Goal: Task Accomplishment & Management: Complete application form

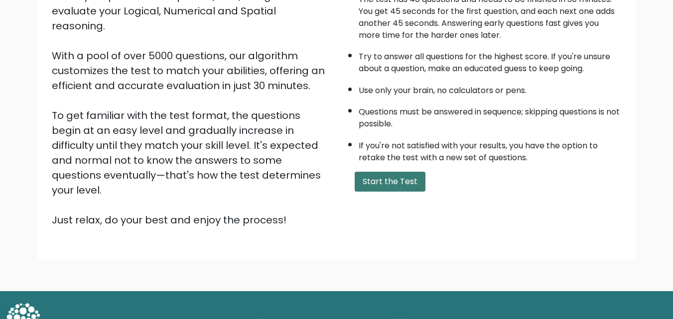
scroll to position [137, 0]
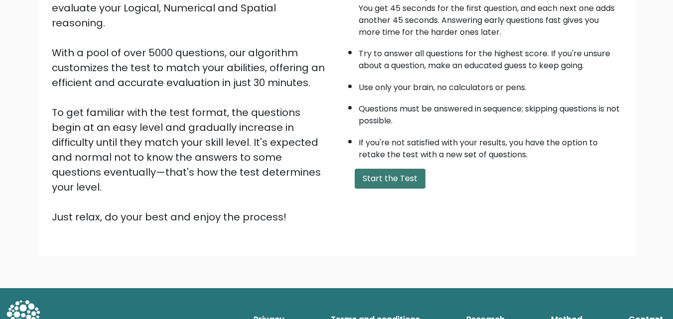
click at [381, 183] on button "Start the Test" at bounding box center [390, 179] width 71 height 20
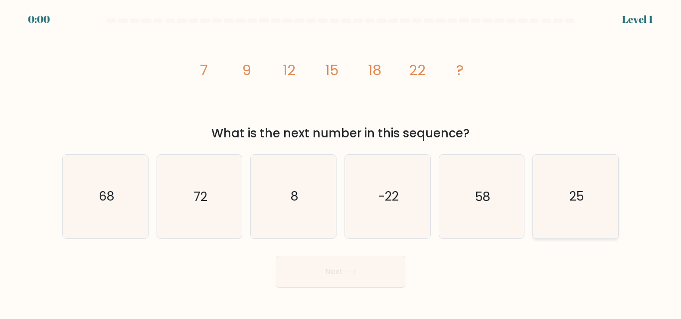
click at [563, 208] on icon "25" at bounding box center [575, 196] width 83 height 83
click at [341, 162] on input "f. 25" at bounding box center [340, 161] width 0 height 2
radio input "true"
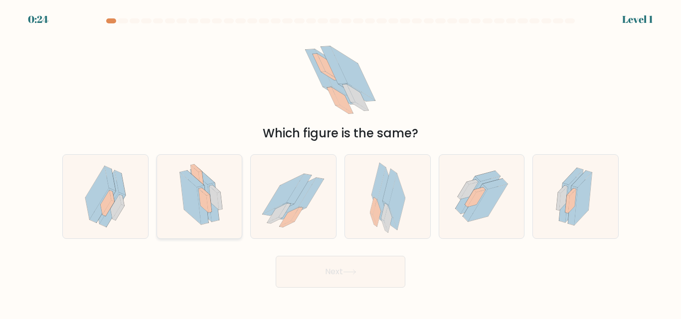
click at [202, 224] on icon at bounding box center [202, 205] width 11 height 39
click at [340, 162] on input "b." at bounding box center [340, 161] width 0 height 2
radio input "true"
click at [291, 263] on button "Next" at bounding box center [341, 272] width 130 height 32
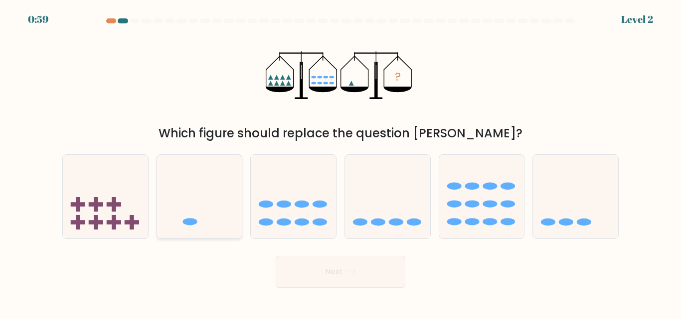
click at [222, 225] on icon at bounding box center [199, 196] width 85 height 70
click at [340, 162] on input "b." at bounding box center [340, 161] width 0 height 2
radio input "true"
click at [339, 281] on button "Next" at bounding box center [341, 272] width 130 height 32
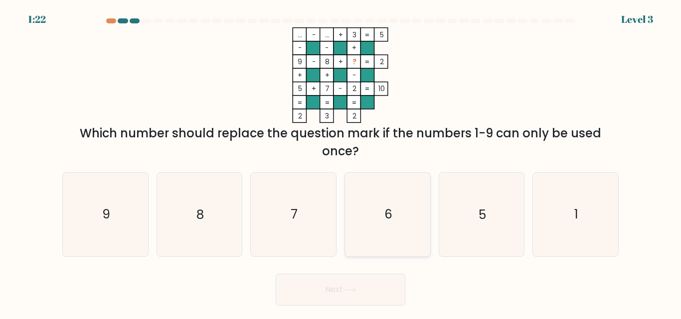
click at [371, 204] on icon "6" at bounding box center [387, 214] width 83 height 83
click at [341, 162] on input "d. 6" at bounding box center [340, 161] width 0 height 2
radio input "true"
click at [554, 215] on icon "1" at bounding box center [575, 214] width 83 height 83
click at [341, 162] on input "f. 1" at bounding box center [340, 161] width 0 height 2
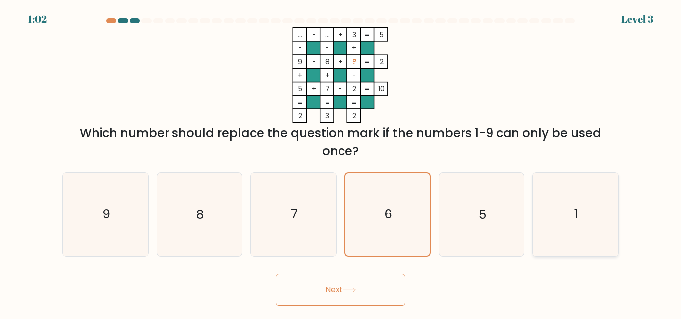
radio input "true"
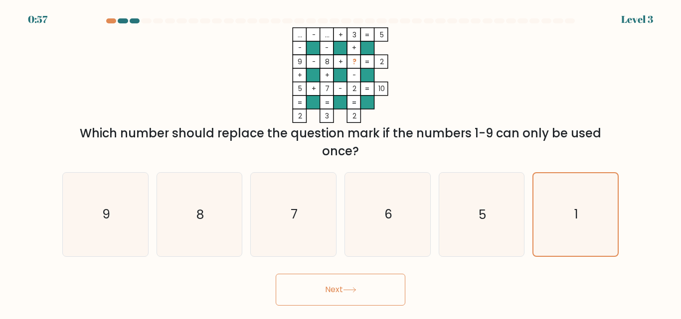
click at [374, 297] on button "Next" at bounding box center [341, 290] width 130 height 32
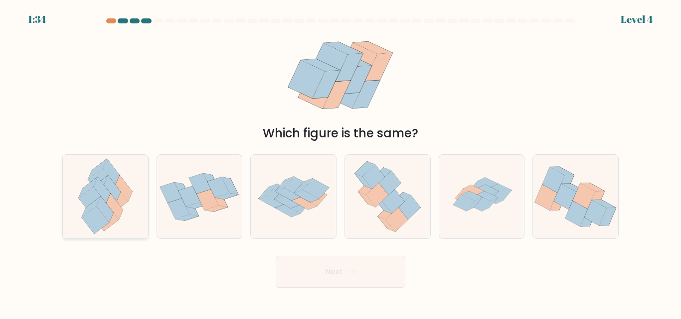
click at [120, 228] on icon at bounding box center [106, 196] width 68 height 83
click at [340, 162] on input "a." at bounding box center [340, 161] width 0 height 2
radio input "true"
click at [555, 219] on icon at bounding box center [575, 196] width 85 height 71
click at [341, 162] on input "f." at bounding box center [340, 161] width 0 height 2
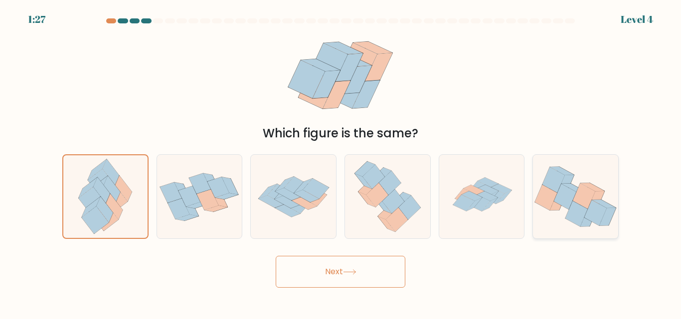
radio input "true"
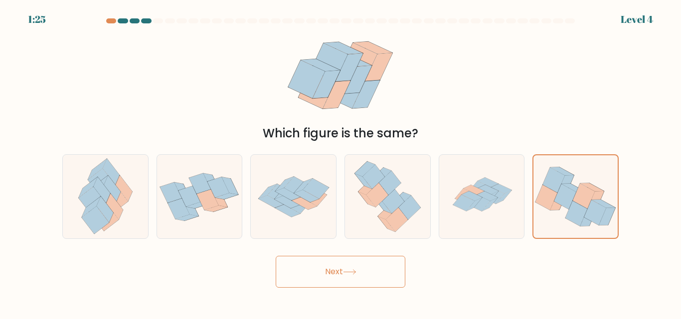
click at [356, 271] on icon at bounding box center [349, 272] width 13 height 5
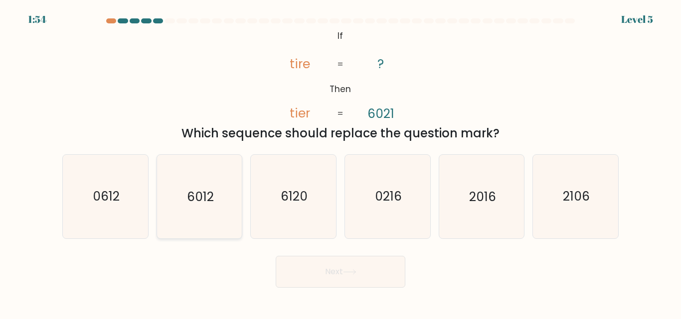
click at [225, 218] on icon "6012" at bounding box center [198, 196] width 83 height 83
click at [340, 162] on input "b. 6012" at bounding box center [340, 161] width 0 height 2
radio input "true"
click at [343, 264] on button "Next" at bounding box center [341, 272] width 130 height 32
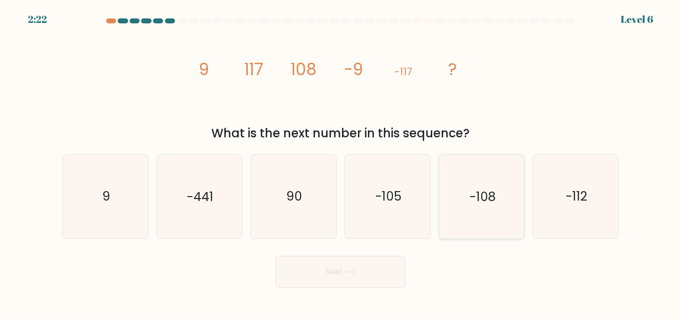
click at [506, 212] on icon "-108" at bounding box center [480, 196] width 83 height 83
click at [341, 162] on input "e. -108" at bounding box center [340, 161] width 0 height 2
radio input "true"
click at [368, 270] on button "Next" at bounding box center [341, 272] width 130 height 32
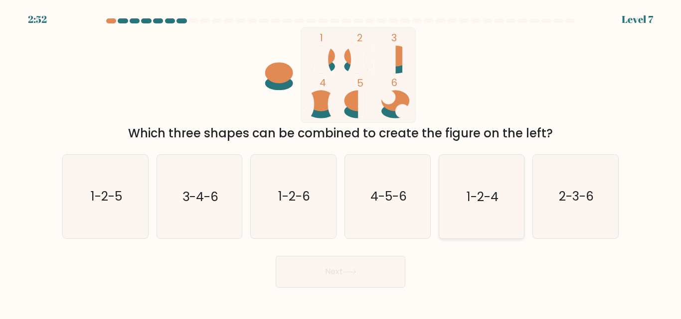
click at [495, 223] on icon "1-2-4" at bounding box center [480, 196] width 83 height 83
click at [341, 162] on input "e. 1-2-4" at bounding box center [340, 161] width 0 height 2
radio input "true"
click at [383, 272] on button "Next" at bounding box center [341, 272] width 130 height 32
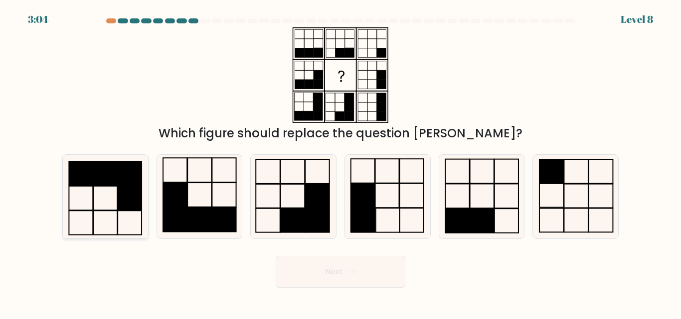
click at [116, 198] on icon at bounding box center [105, 196] width 83 height 83
click at [340, 162] on input "a." at bounding box center [340, 161] width 0 height 2
radio input "true"
click at [354, 282] on button "Next" at bounding box center [341, 272] width 130 height 32
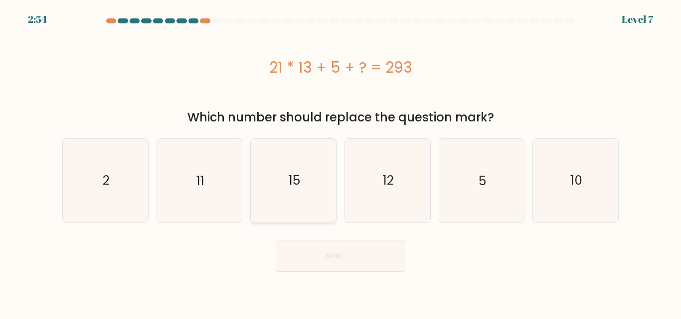
click at [276, 193] on icon "15" at bounding box center [293, 180] width 83 height 83
click at [340, 162] on input "c. 15" at bounding box center [340, 161] width 0 height 2
radio input "true"
click at [350, 266] on button "Next" at bounding box center [341, 256] width 130 height 32
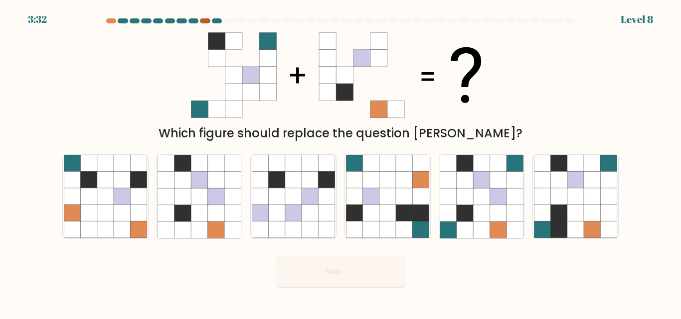
click at [205, 21] on div at bounding box center [205, 20] width 10 height 5
click at [207, 24] on div at bounding box center [340, 22] width 568 height 9
click at [204, 18] on div at bounding box center [205, 20] width 10 height 5
click at [204, 19] on div at bounding box center [205, 20] width 10 height 5
click at [109, 21] on div at bounding box center [111, 20] width 10 height 5
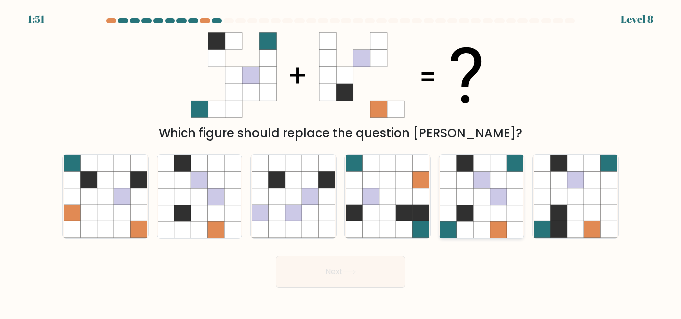
click at [482, 232] on icon at bounding box center [481, 230] width 16 height 16
click at [341, 162] on input "e." at bounding box center [340, 161] width 0 height 2
radio input "true"
click at [372, 274] on button "Next" at bounding box center [341, 272] width 130 height 32
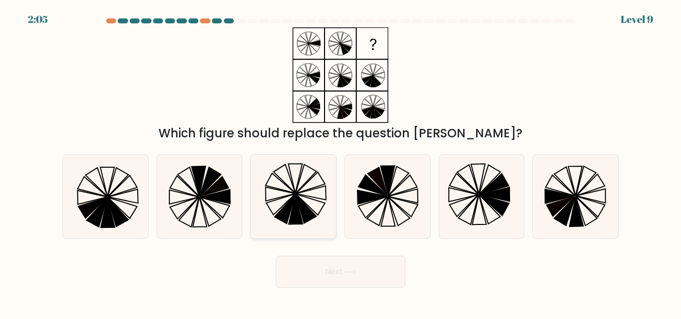
click at [299, 203] on icon at bounding box center [305, 209] width 21 height 29
click at [340, 162] on input "c." at bounding box center [340, 161] width 0 height 2
radio input "true"
click at [350, 275] on icon at bounding box center [349, 272] width 13 height 5
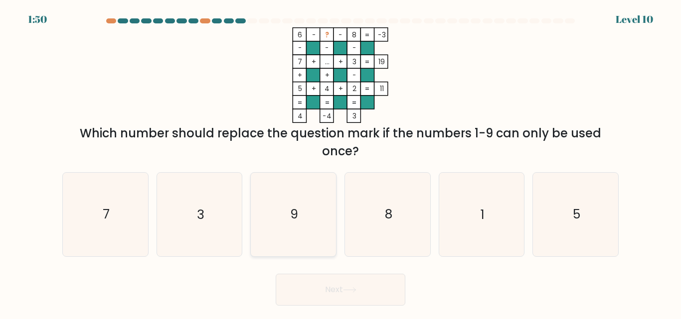
click at [304, 211] on icon "9" at bounding box center [293, 214] width 83 height 83
click at [340, 162] on input "c. 9" at bounding box center [340, 161] width 0 height 2
radio input "true"
click at [339, 291] on button "Next" at bounding box center [341, 290] width 130 height 32
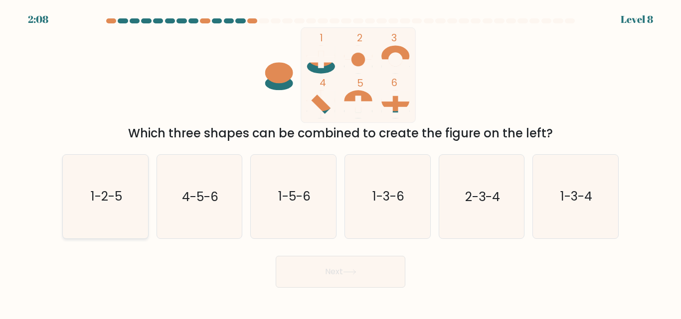
click at [104, 201] on text "1-2-5" at bounding box center [105, 196] width 31 height 17
click at [340, 162] on input "a. 1-2-5" at bounding box center [340, 161] width 0 height 2
radio input "true"
click at [326, 272] on button "Next" at bounding box center [341, 272] width 130 height 32
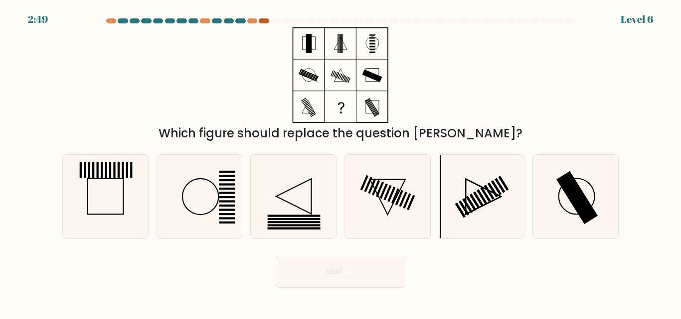
click at [266, 20] on div at bounding box center [264, 20] width 10 height 5
click at [568, 205] on icon at bounding box center [575, 196] width 83 height 83
click at [341, 162] on input "f." at bounding box center [340, 161] width 0 height 2
radio input "true"
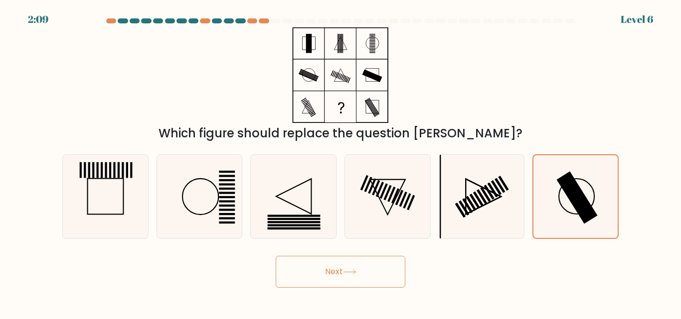
click at [328, 273] on button "Next" at bounding box center [341, 272] width 130 height 32
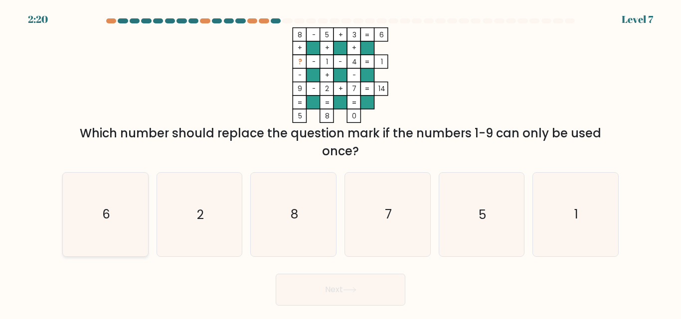
click at [85, 225] on icon "6" at bounding box center [105, 214] width 83 height 83
click at [340, 162] on input "a. 6" at bounding box center [340, 161] width 0 height 2
radio input "true"
click at [317, 300] on button "Next" at bounding box center [341, 290] width 130 height 32
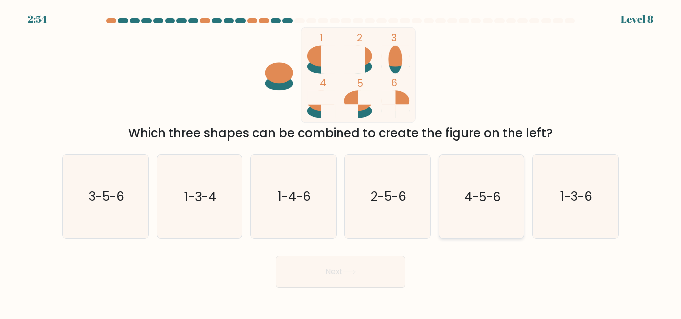
click at [478, 212] on icon "4-5-6" at bounding box center [480, 196] width 83 height 83
click at [341, 162] on input "e. 4-5-6" at bounding box center [340, 161] width 0 height 2
radio input "true"
click at [374, 282] on button "Next" at bounding box center [341, 272] width 130 height 32
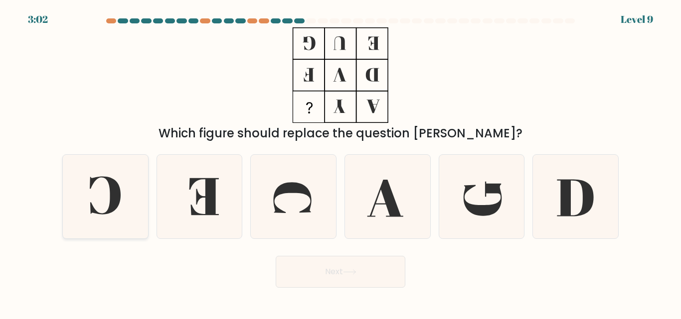
click at [110, 198] on icon at bounding box center [105, 196] width 83 height 83
click at [340, 162] on input "a." at bounding box center [340, 161] width 0 height 2
radio input "true"
click at [370, 277] on button "Next" at bounding box center [341, 272] width 130 height 32
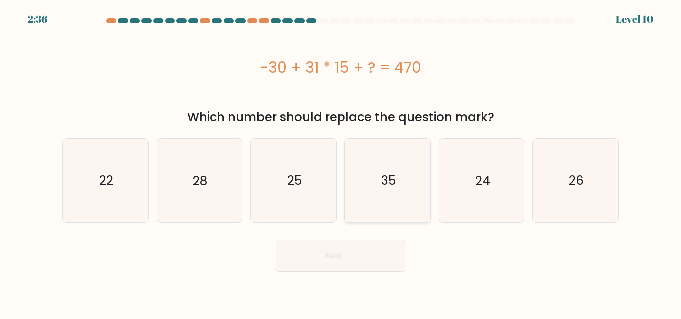
click at [398, 195] on icon "35" at bounding box center [387, 180] width 83 height 83
click at [341, 162] on input "d. 35" at bounding box center [340, 161] width 0 height 2
radio input "true"
click at [329, 247] on button "Next" at bounding box center [341, 256] width 130 height 32
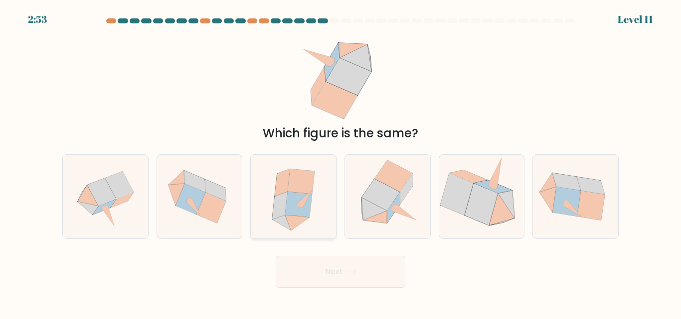
click at [316, 226] on icon at bounding box center [293, 196] width 74 height 83
click at [340, 162] on input "c." at bounding box center [340, 161] width 0 height 2
radio input "true"
click at [357, 277] on button "Next" at bounding box center [341, 272] width 130 height 32
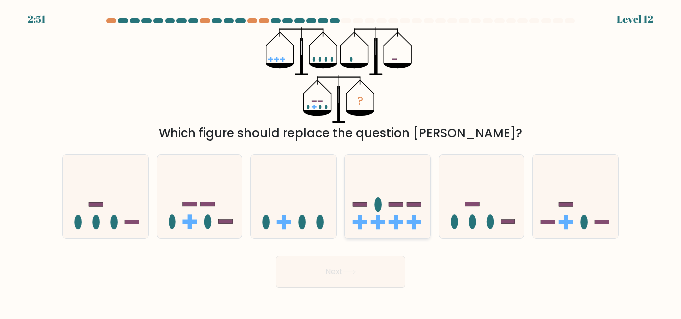
click at [389, 194] on icon at bounding box center [387, 196] width 85 height 70
click at [341, 162] on input "d." at bounding box center [340, 161] width 0 height 2
radio input "true"
click at [356, 278] on button "Next" at bounding box center [341, 272] width 130 height 32
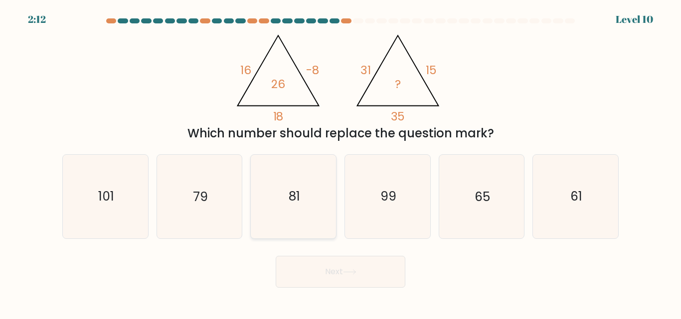
click at [318, 183] on icon "81" at bounding box center [293, 196] width 83 height 83
click at [340, 162] on input "c. 81" at bounding box center [340, 161] width 0 height 2
radio input "true"
click at [325, 272] on button "Next" at bounding box center [341, 272] width 130 height 32
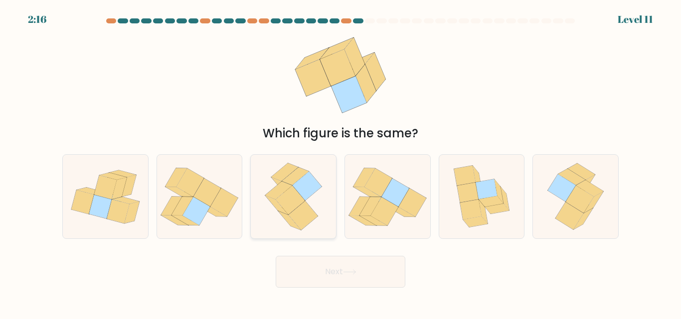
click at [316, 224] on icon at bounding box center [293, 196] width 67 height 83
click at [340, 162] on input "c." at bounding box center [340, 161] width 0 height 2
radio input "true"
click at [346, 262] on button "Next" at bounding box center [341, 272] width 130 height 32
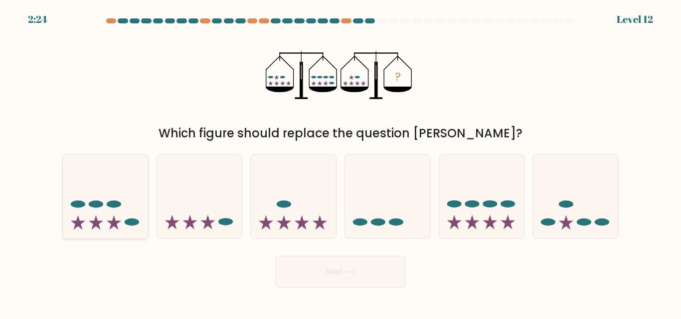
click at [139, 216] on icon at bounding box center [105, 196] width 85 height 70
click at [340, 162] on input "a." at bounding box center [340, 161] width 0 height 2
radio input "true"
click at [313, 268] on button "Next" at bounding box center [341, 272] width 130 height 32
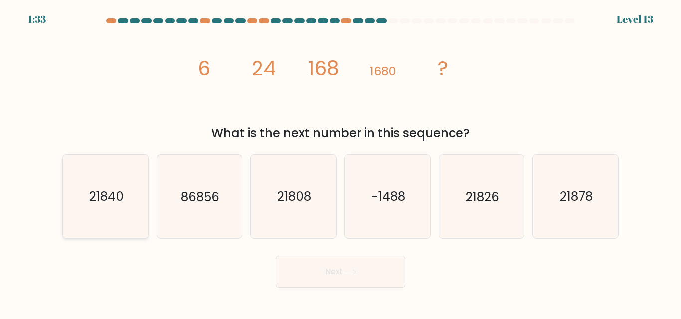
click at [136, 210] on icon "21840" at bounding box center [105, 196] width 83 height 83
click at [340, 162] on input "a. 21840" at bounding box center [340, 161] width 0 height 2
radio input "true"
click at [332, 278] on button "Next" at bounding box center [341, 272] width 130 height 32
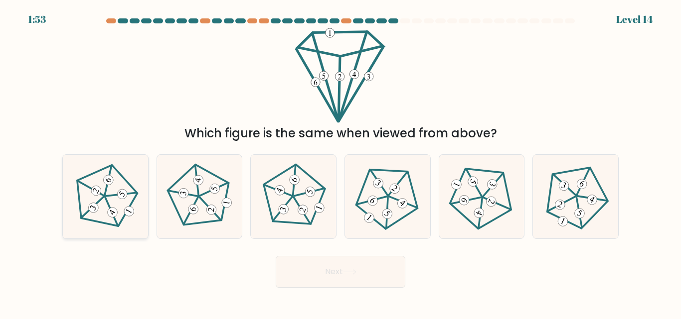
click at [126, 200] on icon at bounding box center [105, 196] width 67 height 67
click at [340, 162] on input "a." at bounding box center [340, 161] width 0 height 2
radio input "true"
click at [329, 273] on button "Next" at bounding box center [341, 272] width 130 height 32
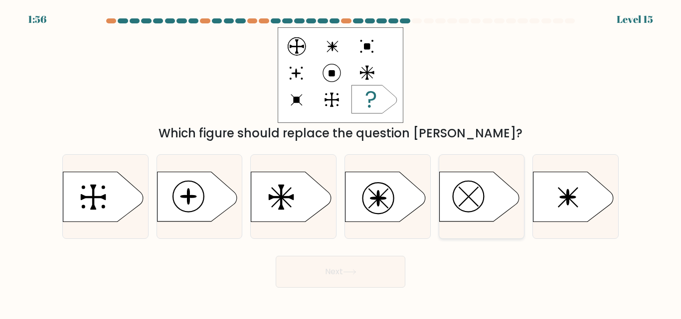
click at [465, 199] on icon at bounding box center [479, 197] width 80 height 50
click at [341, 162] on input "e." at bounding box center [340, 161] width 0 height 2
radio input "true"
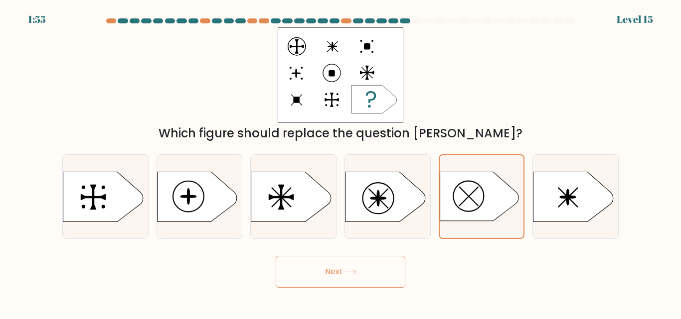
click at [380, 268] on button "Next" at bounding box center [341, 272] width 130 height 32
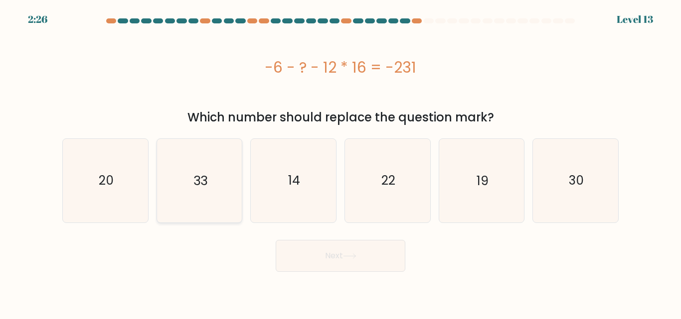
click at [205, 174] on text "33" at bounding box center [200, 180] width 14 height 17
click at [340, 162] on input "b. 33" at bounding box center [340, 161] width 0 height 2
radio input "true"
click at [316, 266] on button "Next" at bounding box center [341, 256] width 130 height 32
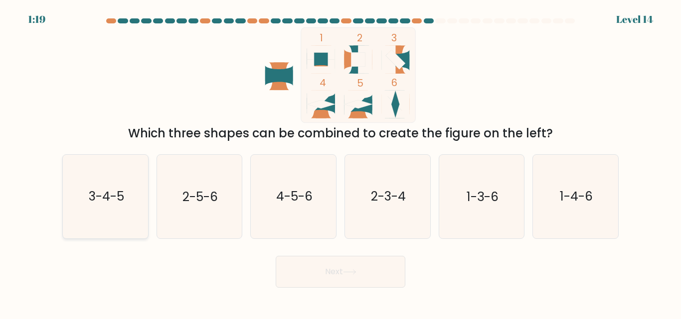
click at [106, 177] on icon "3-4-5" at bounding box center [105, 196] width 83 height 83
click at [340, 162] on input "a. 3-4-5" at bounding box center [340, 161] width 0 height 2
radio input "true"
click at [320, 263] on button "Next" at bounding box center [341, 272] width 130 height 32
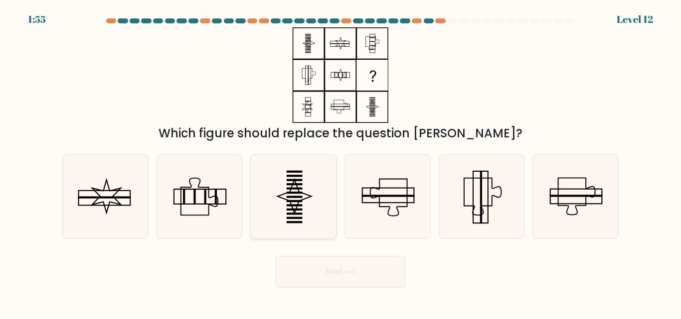
click at [303, 200] on icon at bounding box center [295, 197] width 34 height 34
click at [340, 162] on input "c." at bounding box center [340, 161] width 0 height 2
radio input "true"
click at [219, 201] on icon at bounding box center [198, 196] width 83 height 83
click at [340, 162] on input "b." at bounding box center [340, 161] width 0 height 2
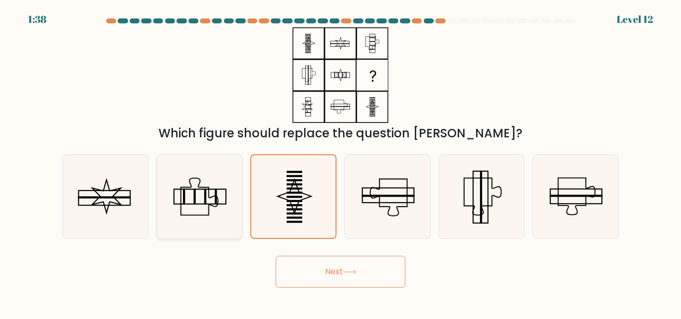
radio input "true"
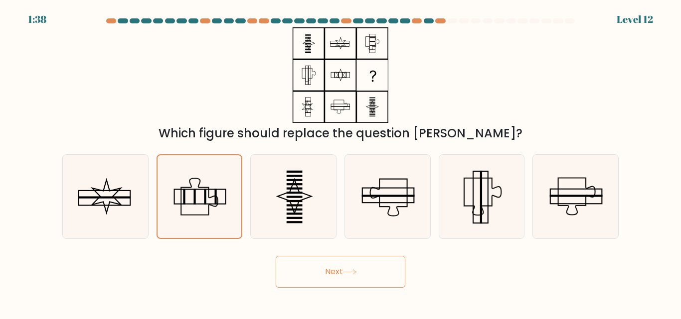
click at [359, 276] on button "Next" at bounding box center [341, 272] width 130 height 32
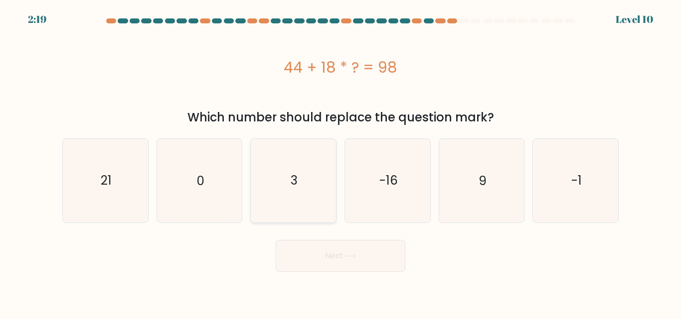
click at [299, 205] on icon "3" at bounding box center [293, 180] width 83 height 83
click at [340, 162] on input "c. 3" at bounding box center [340, 161] width 0 height 2
radio input "true"
click at [323, 256] on button "Next" at bounding box center [341, 256] width 130 height 32
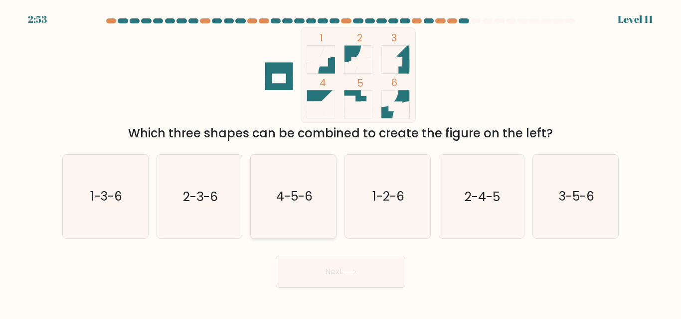
click at [305, 212] on icon "4-5-6" at bounding box center [293, 196] width 83 height 83
click at [340, 162] on input "c. 4-5-6" at bounding box center [340, 161] width 0 height 2
radio input "true"
click at [315, 284] on button "Next" at bounding box center [341, 272] width 130 height 32
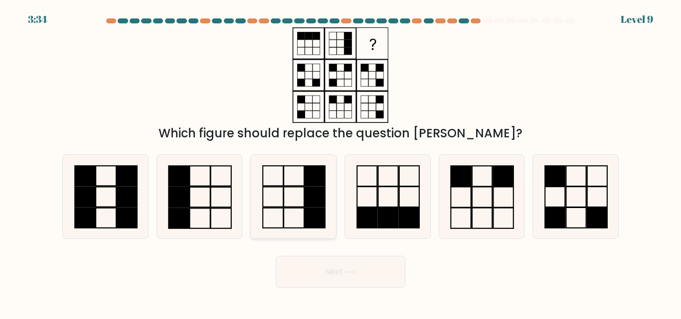
click at [297, 234] on icon at bounding box center [293, 196] width 83 height 83
click at [340, 162] on input "c." at bounding box center [340, 161] width 0 height 2
radio input "true"
click at [336, 283] on button "Next" at bounding box center [341, 272] width 130 height 32
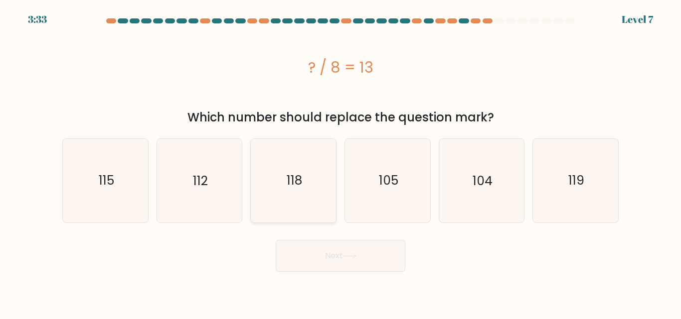
click at [304, 215] on icon "118" at bounding box center [293, 180] width 83 height 83
click at [340, 162] on input "c. 118" at bounding box center [340, 161] width 0 height 2
radio input "true"
click at [324, 254] on button "Next" at bounding box center [341, 256] width 130 height 32
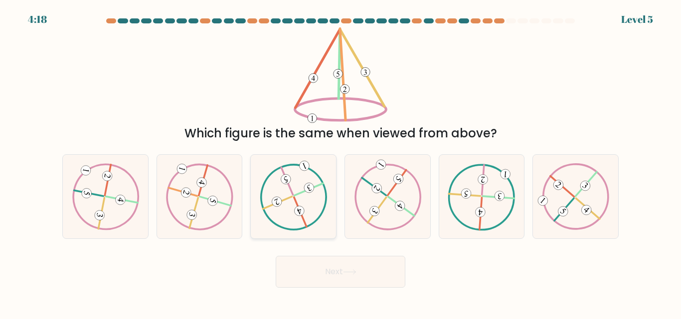
click at [301, 189] on icon at bounding box center [293, 196] width 67 height 67
click at [340, 162] on input "c." at bounding box center [340, 161] width 0 height 2
radio input "true"
click at [322, 252] on div "Next" at bounding box center [340, 269] width 568 height 37
click at [302, 200] on icon at bounding box center [293, 197] width 67 height 66
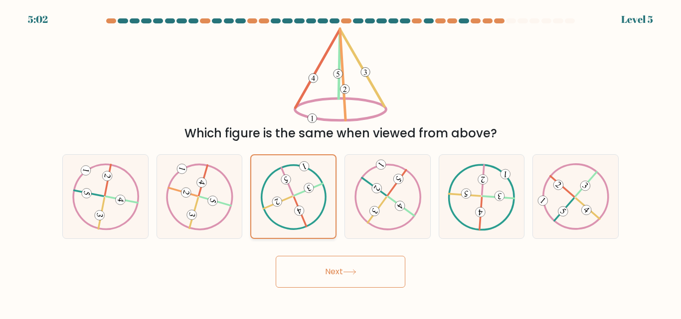
click at [340, 162] on input "c." at bounding box center [340, 161] width 0 height 2
click at [329, 276] on button "Next" at bounding box center [341, 272] width 130 height 32
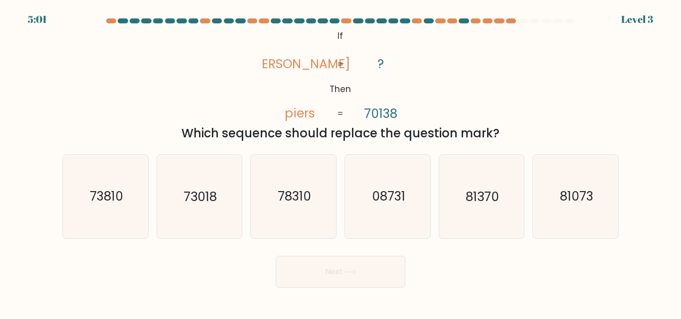
click at [309, 207] on icon "78310" at bounding box center [293, 196] width 83 height 83
click at [340, 162] on input "c. 78310" at bounding box center [340, 161] width 0 height 2
radio input "true"
click at [326, 262] on button "Next" at bounding box center [341, 272] width 130 height 32
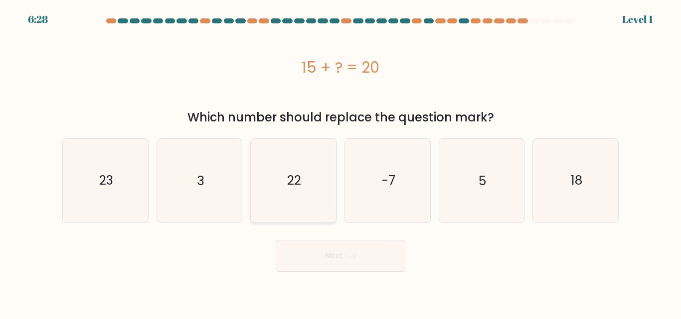
click at [304, 200] on icon "22" at bounding box center [293, 180] width 83 height 83
click at [340, 162] on input "c. 22" at bounding box center [340, 161] width 0 height 2
radio input "true"
click at [327, 264] on button "Next" at bounding box center [341, 256] width 130 height 32
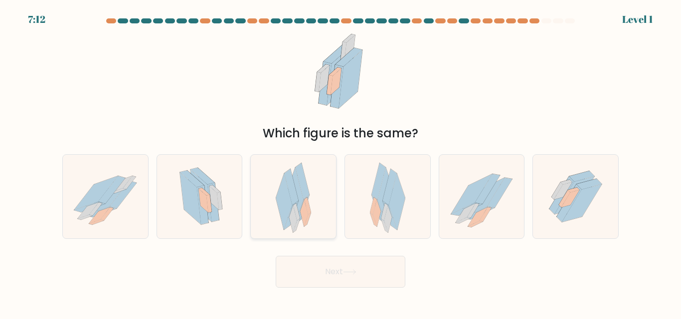
click at [315, 200] on div at bounding box center [293, 196] width 86 height 84
click at [340, 162] on input "c." at bounding box center [340, 161] width 0 height 2
radio input "true"
click at [330, 266] on button "Next" at bounding box center [341, 272] width 130 height 32
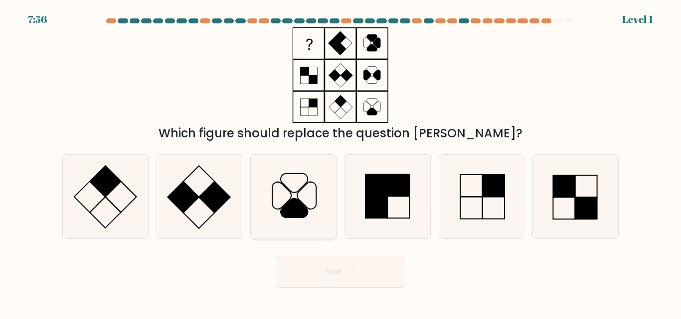
click at [315, 207] on icon at bounding box center [293, 196] width 83 height 83
click at [340, 162] on input "c." at bounding box center [340, 161] width 0 height 2
radio input "true"
click at [326, 270] on button "Next" at bounding box center [341, 272] width 130 height 32
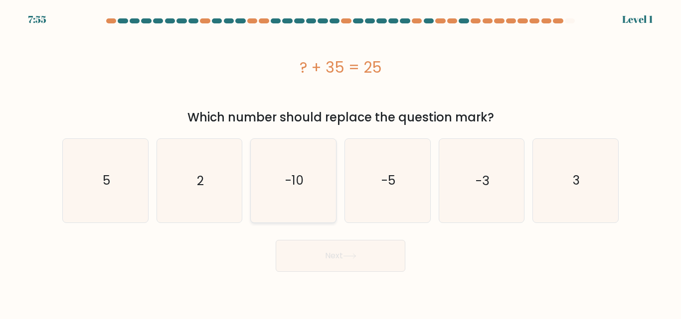
click at [312, 208] on icon "-10" at bounding box center [293, 180] width 83 height 83
click at [340, 162] on input "c. -10" at bounding box center [340, 161] width 0 height 2
radio input "true"
click at [330, 266] on button "Next" at bounding box center [341, 256] width 130 height 32
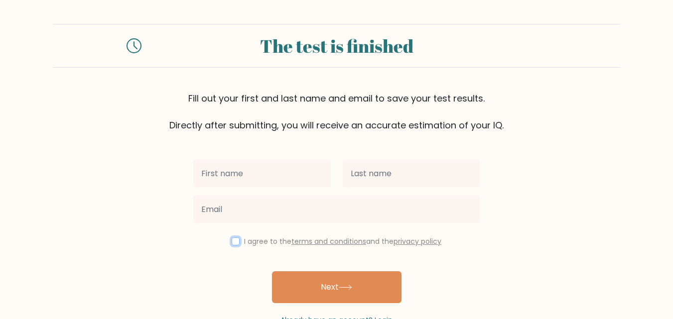
click at [234, 241] on input "checkbox" at bounding box center [236, 242] width 8 height 8
checkbox input "true"
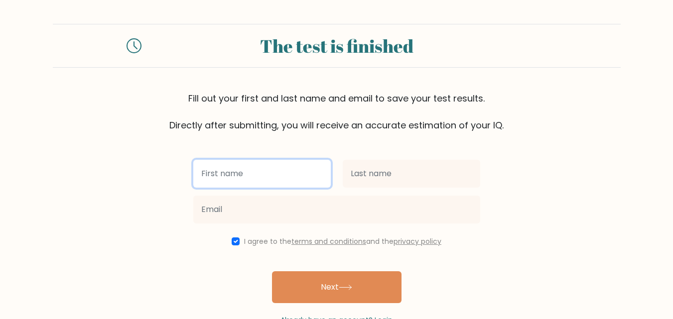
click at [269, 173] on input "text" at bounding box center [262, 174] width 138 height 28
type input "ali"
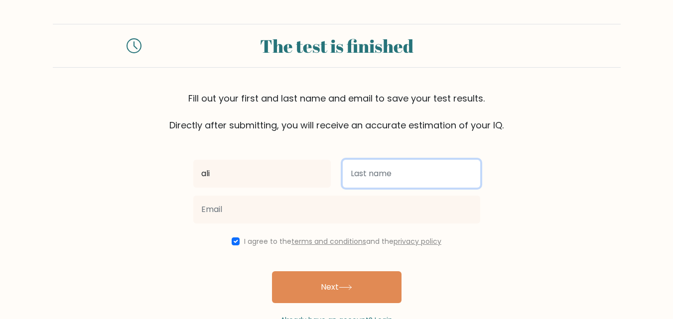
click at [392, 178] on input "text" at bounding box center [412, 174] width 138 height 28
type input "shawqy"
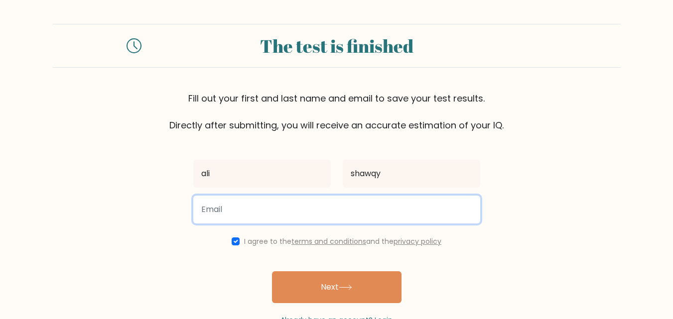
click at [337, 210] on input "email" at bounding box center [336, 210] width 287 height 28
type input "the.general.gla@gmail.com"
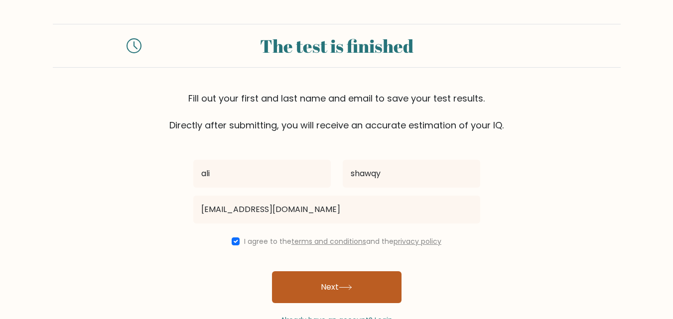
click at [336, 285] on button "Next" at bounding box center [337, 288] width 130 height 32
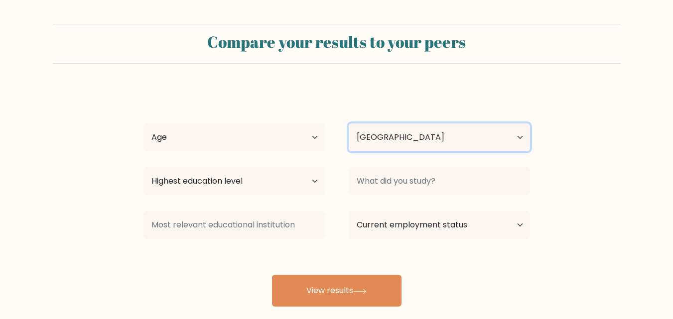
click at [409, 135] on select "Country [GEOGRAPHIC_DATA] [GEOGRAPHIC_DATA] [GEOGRAPHIC_DATA] [US_STATE] [GEOGR…" at bounding box center [439, 138] width 181 height 28
select select "HR"
click at [349, 124] on select "Country [GEOGRAPHIC_DATA] [GEOGRAPHIC_DATA] [GEOGRAPHIC_DATA] [US_STATE] [GEOGR…" at bounding box center [439, 138] width 181 height 28
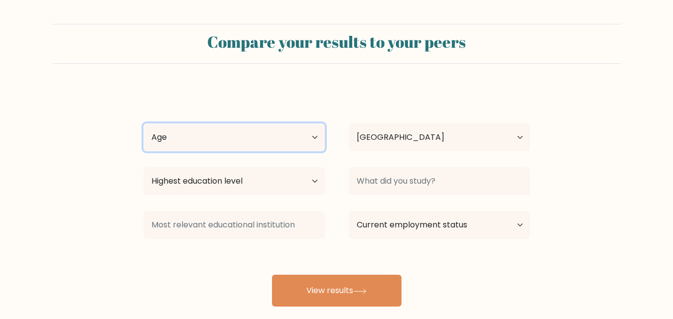
click at [306, 143] on select "Age Under 18 years old 18-24 years old 25-34 years old 35-44 years old 45-54 ye…" at bounding box center [233, 138] width 181 height 28
select select "25_34"
click at [143, 124] on select "Age Under 18 years old 18-24 years old 25-34 years old 35-44 years old 45-54 ye…" at bounding box center [233, 138] width 181 height 28
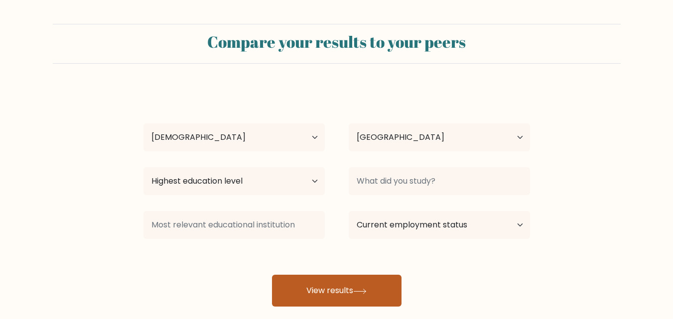
click at [355, 289] on button "View results" at bounding box center [337, 291] width 130 height 32
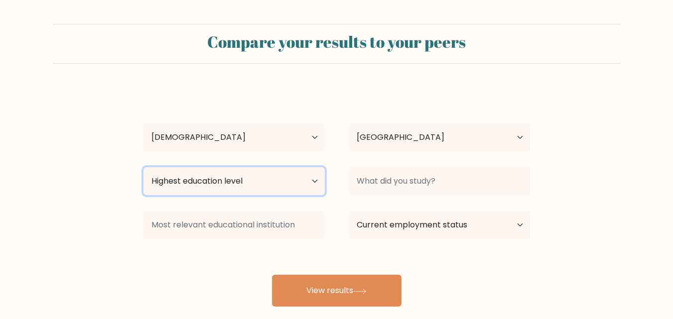
click at [244, 191] on select "Highest education level No schooling Primary Lower Secondary Upper Secondary Oc…" at bounding box center [233, 181] width 181 height 28
select select "bachelors_degree"
click at [143, 167] on select "Highest education level No schooling Primary Lower Secondary Upper Secondary Oc…" at bounding box center [233, 181] width 181 height 28
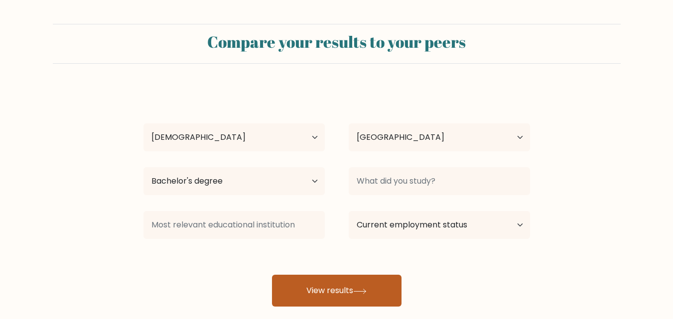
click at [328, 286] on button "View results" at bounding box center [337, 291] width 130 height 32
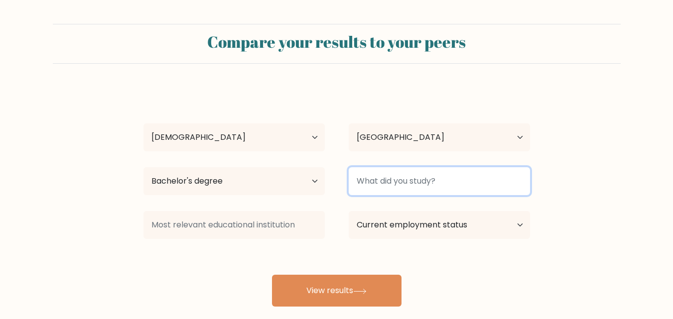
click at [441, 178] on input at bounding box center [439, 181] width 181 height 28
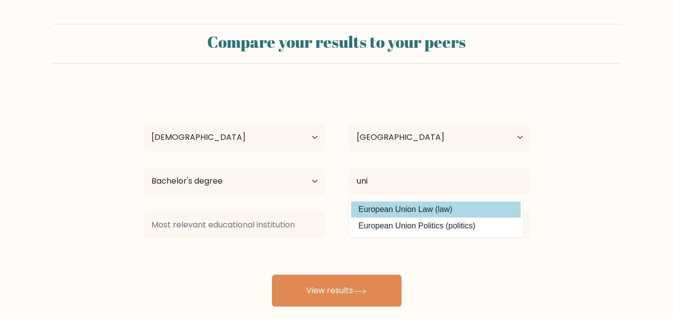
click at [432, 208] on option "European Union Law (law)" at bounding box center [435, 210] width 169 height 16
type input "European Union Law"
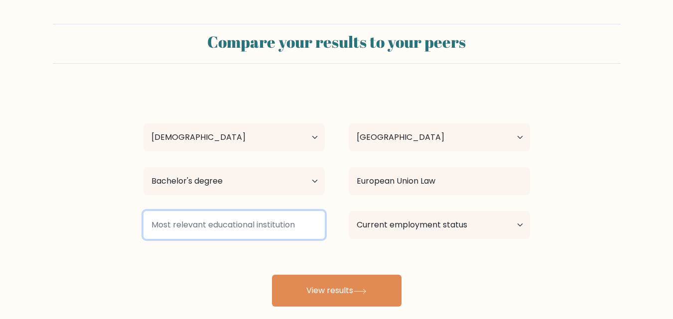
click at [285, 232] on input at bounding box center [233, 225] width 181 height 28
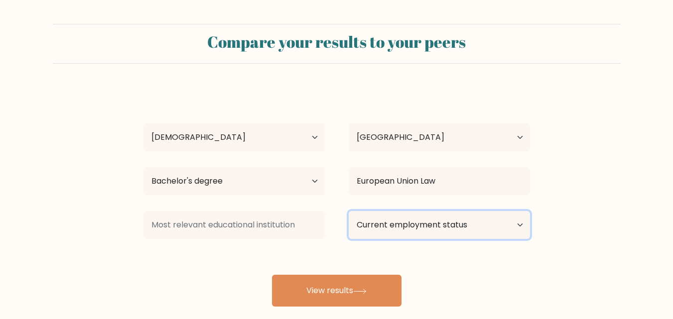
click at [423, 229] on select "Current employment status Employed Student Retired Other / prefer not to answer" at bounding box center [439, 225] width 181 height 28
click at [349, 211] on select "Current employment status Employed Student Retired Other / prefer not to answer" at bounding box center [439, 225] width 181 height 28
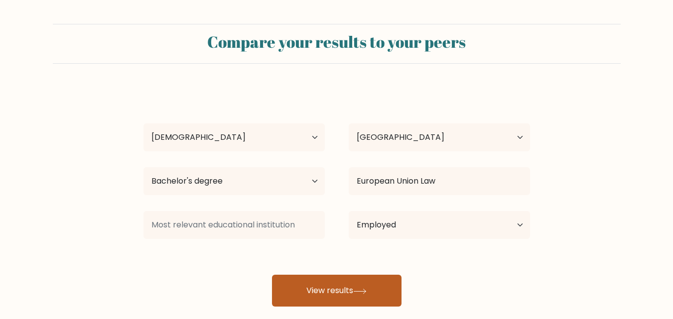
click at [358, 291] on div "ali shawqy Age Under 18 years old 18-24 years old 25-34 years old 35-44 years o…" at bounding box center [337, 197] width 399 height 219
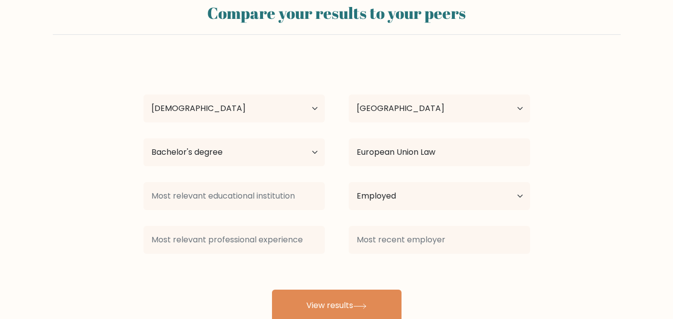
scroll to position [58, 0]
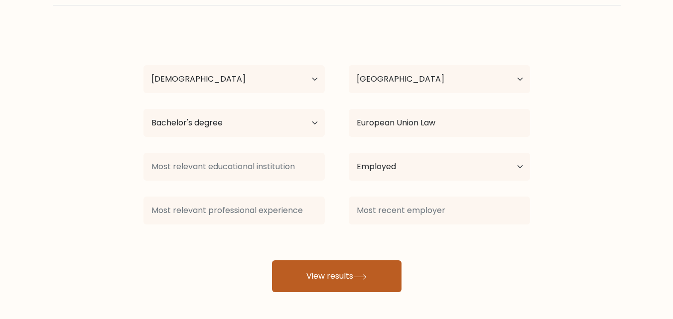
click at [350, 272] on button "View results" at bounding box center [337, 277] width 130 height 32
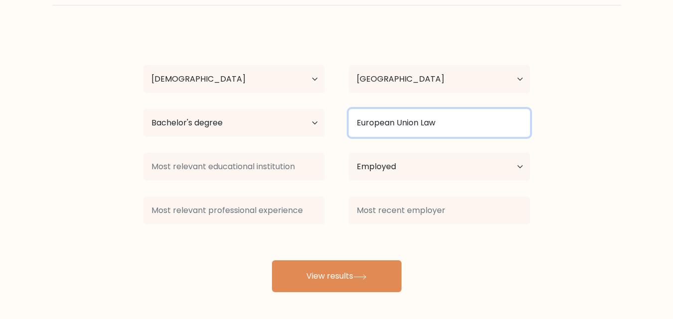
click at [417, 121] on input "European Union Law" at bounding box center [439, 123] width 181 height 28
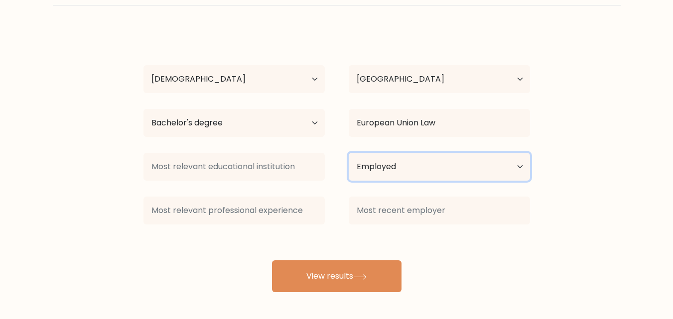
click at [425, 163] on select "Current employment status Employed Student Retired Other / prefer not to answer" at bounding box center [439, 167] width 181 height 28
select select "other"
click at [349, 153] on select "Current employment status Employed Student Retired Other / prefer not to answer" at bounding box center [439, 167] width 181 height 28
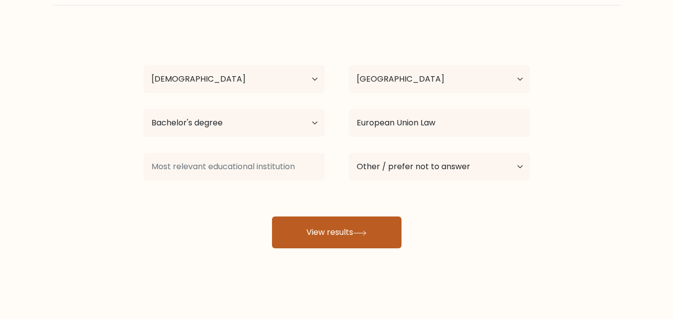
click at [371, 236] on button "View results" at bounding box center [337, 233] width 130 height 32
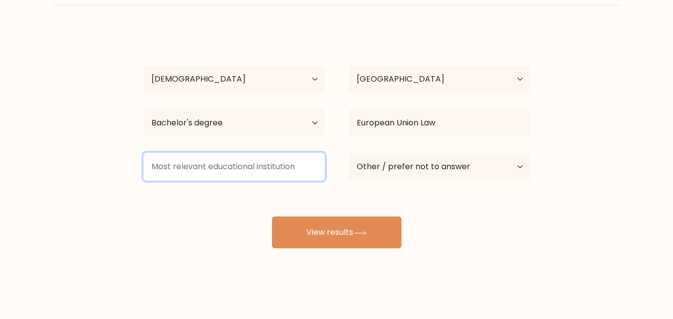
click at [298, 171] on input at bounding box center [233, 167] width 181 height 28
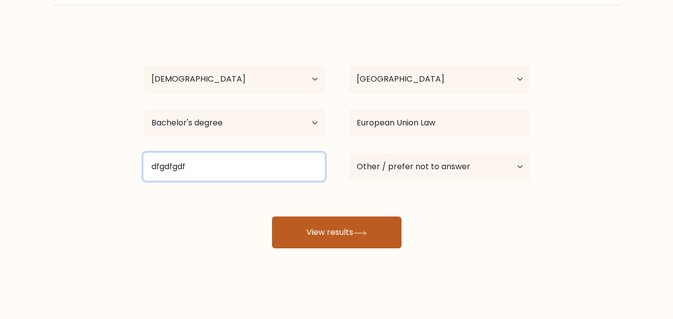
type input "dfgdfgdf"
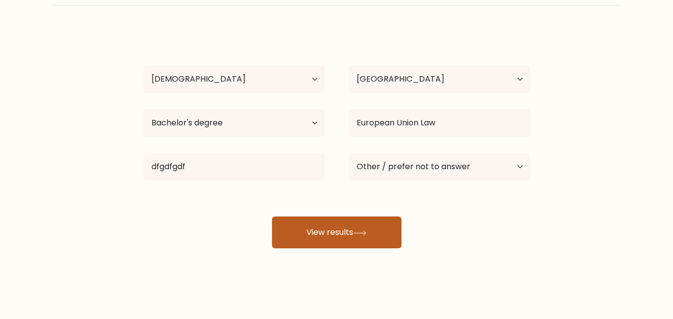
click at [323, 229] on button "View results" at bounding box center [337, 233] width 130 height 32
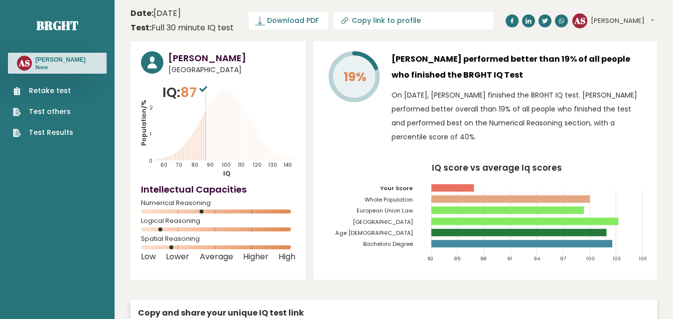
click at [609, 19] on button "[PERSON_NAME]" at bounding box center [622, 21] width 63 height 10
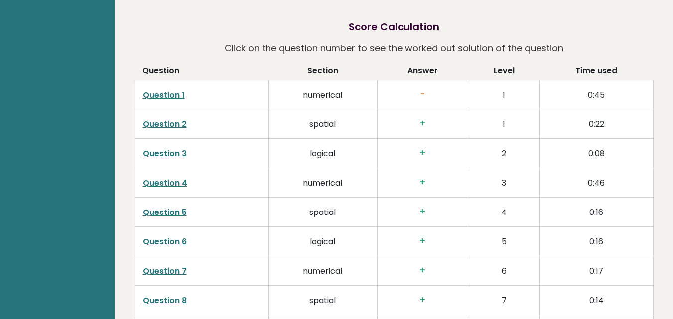
scroll to position [1495, 0]
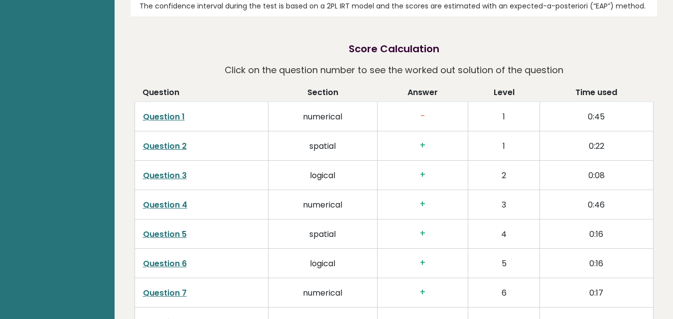
click at [159, 111] on link "Question 1" at bounding box center [164, 116] width 42 height 11
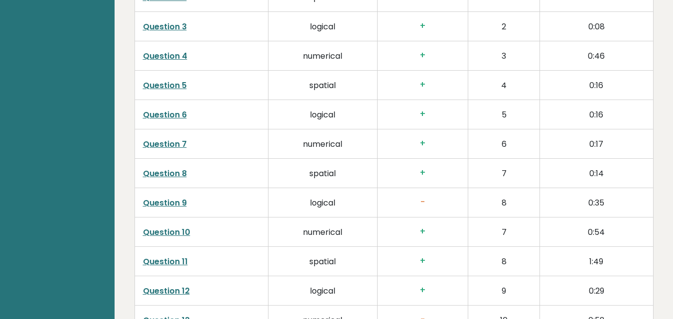
scroll to position [1644, 0]
click at [166, 188] on td "Question 9" at bounding box center [202, 202] width 134 height 29
click at [166, 197] on link "Question 9" at bounding box center [165, 202] width 44 height 11
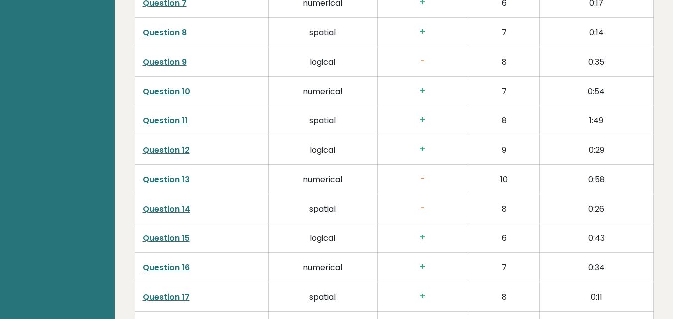
scroll to position [1794, 0]
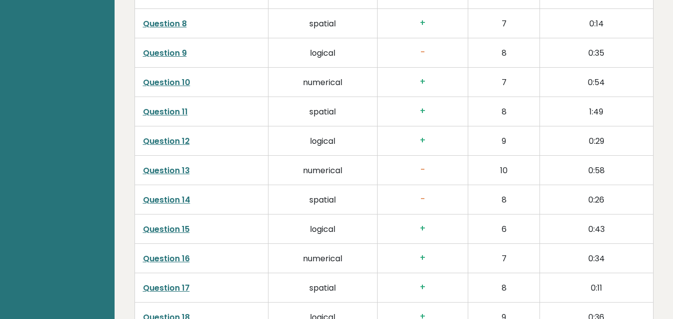
click at [170, 165] on link "Question 13" at bounding box center [166, 170] width 47 height 11
click at [161, 194] on link "Question 14" at bounding box center [166, 199] width 47 height 11
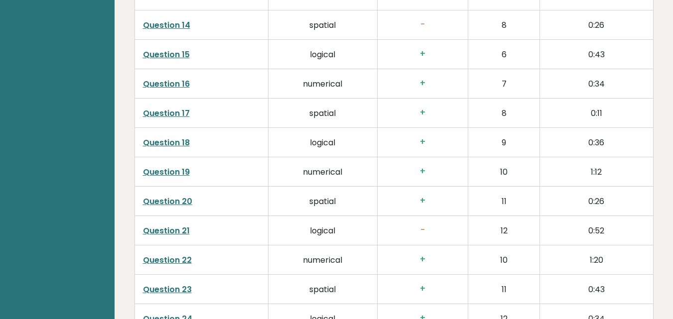
scroll to position [1993, 0]
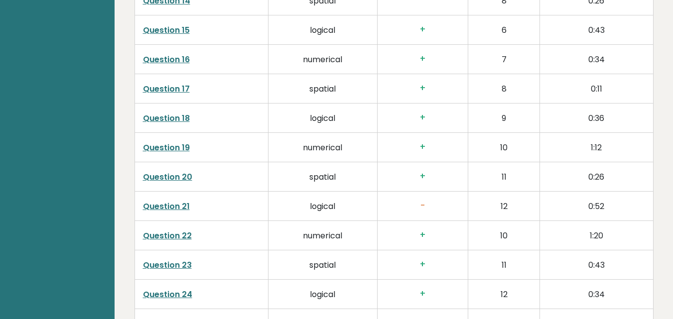
click at [182, 201] on link "Question 21" at bounding box center [166, 206] width 47 height 11
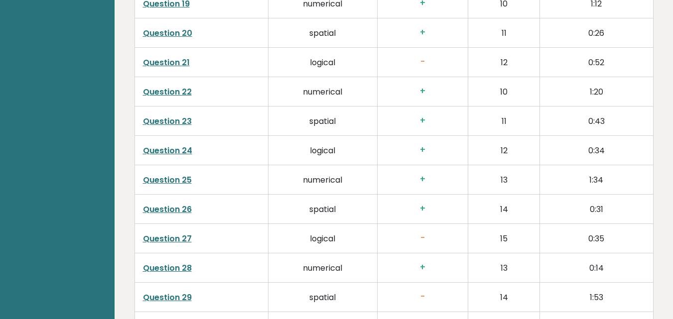
scroll to position [2142, 0]
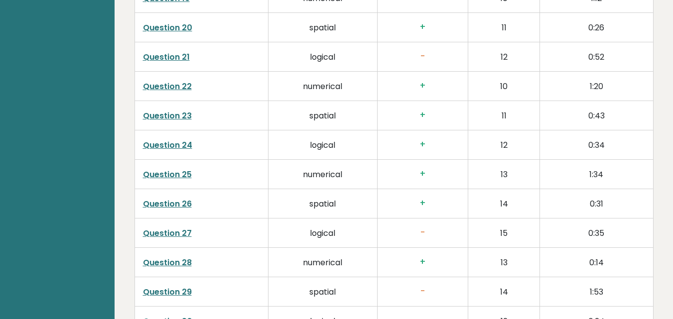
click at [179, 228] on link "Question 27" at bounding box center [167, 233] width 49 height 11
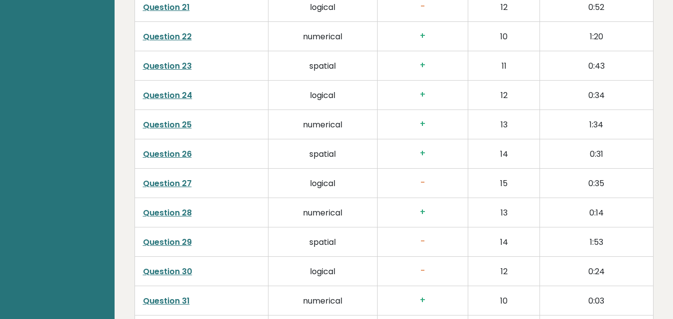
click at [173, 237] on link "Question 29" at bounding box center [167, 242] width 49 height 11
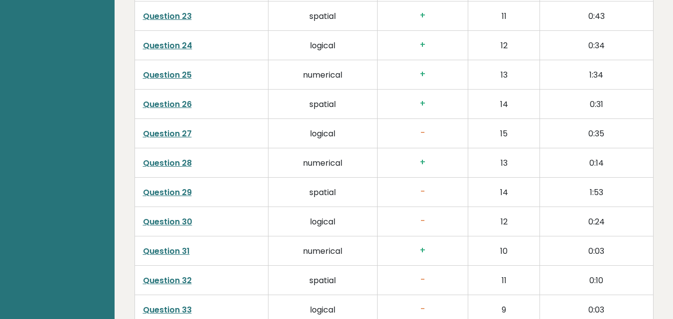
scroll to position [2292, 0]
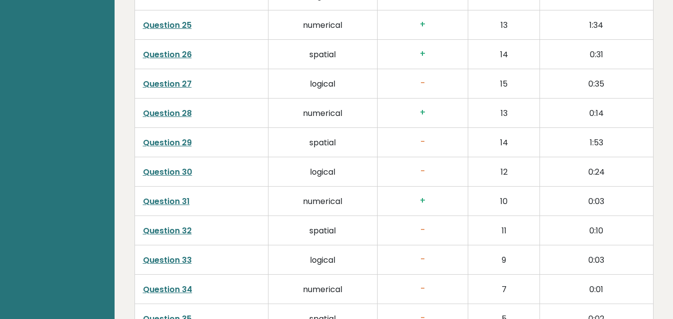
click at [181, 225] on link "Question 32" at bounding box center [167, 230] width 49 height 11
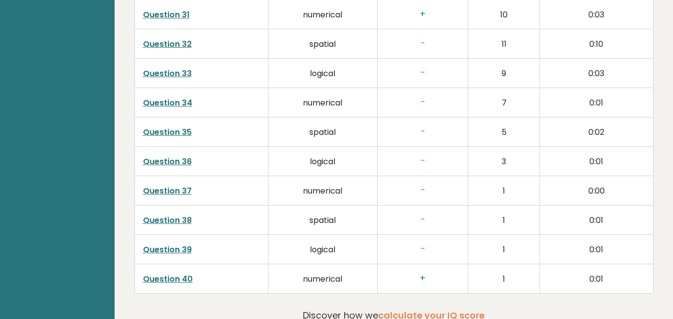
scroll to position [2541, 0]
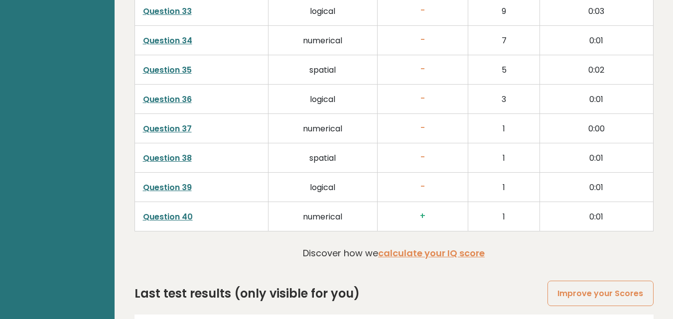
click at [171, 182] on link "Question 39" at bounding box center [167, 187] width 49 height 11
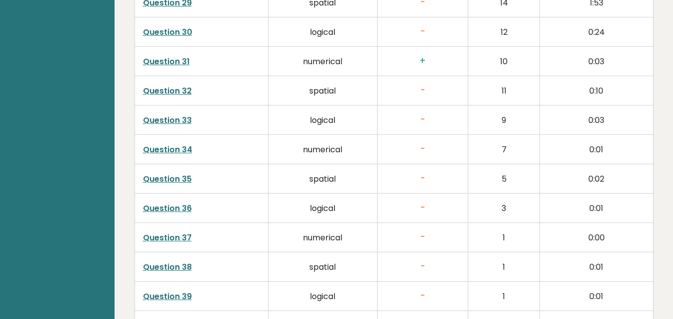
scroll to position [2581, 0]
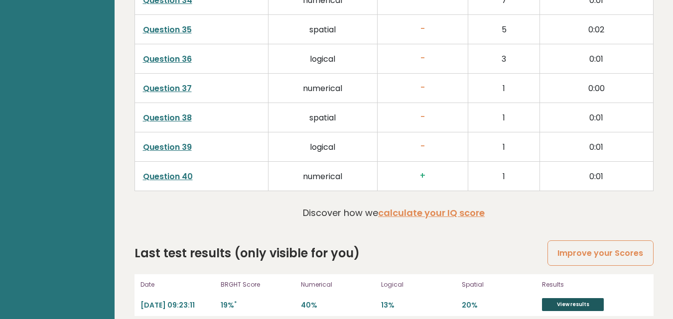
click at [578, 298] on link "View results" at bounding box center [573, 304] width 62 height 13
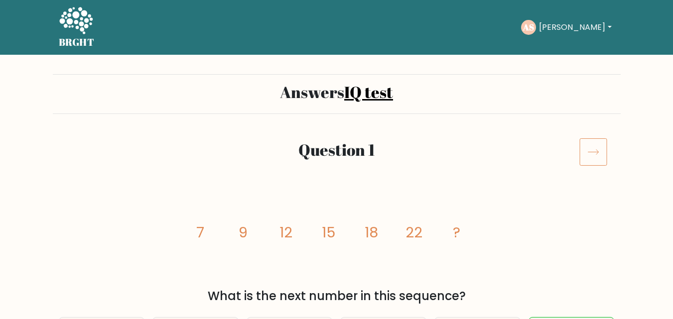
click at [600, 155] on icon at bounding box center [593, 152] width 28 height 28
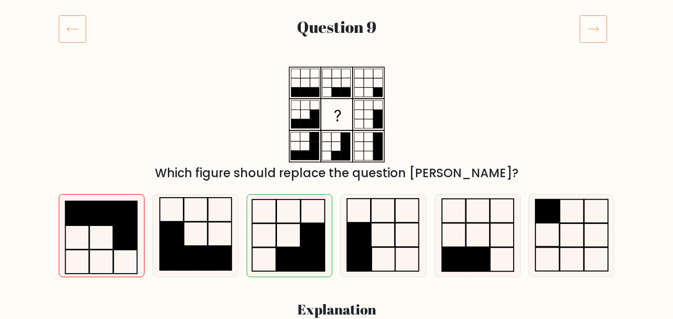
scroll to position [100, 0]
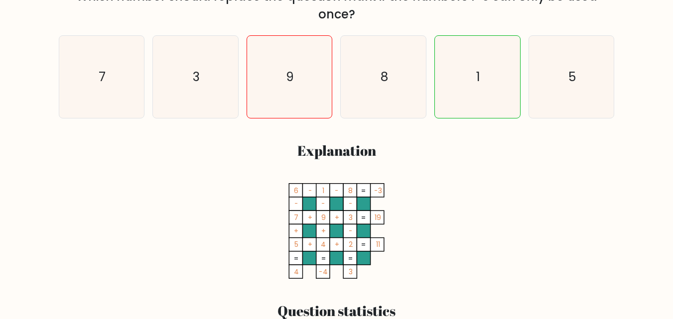
scroll to position [299, 0]
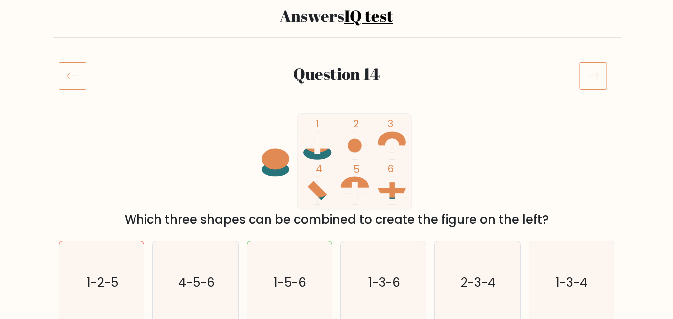
scroll to position [50, 0]
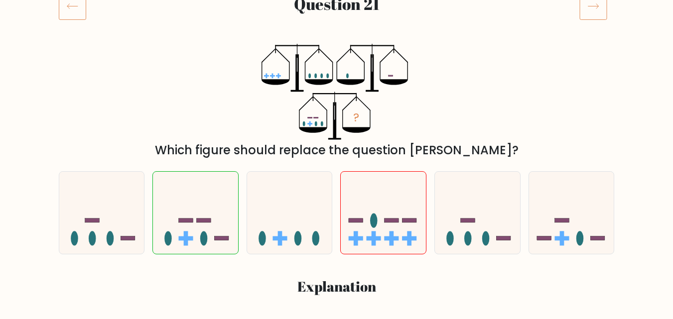
scroll to position [149, 0]
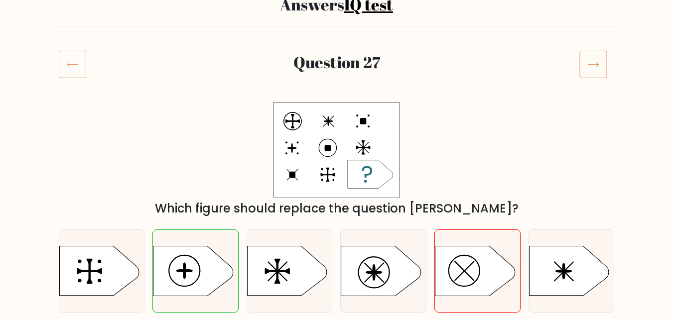
scroll to position [50, 0]
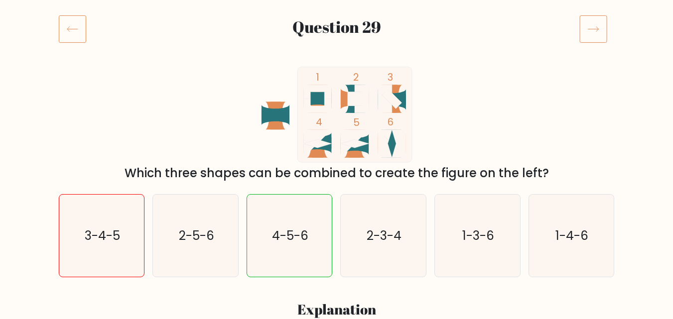
scroll to position [100, 0]
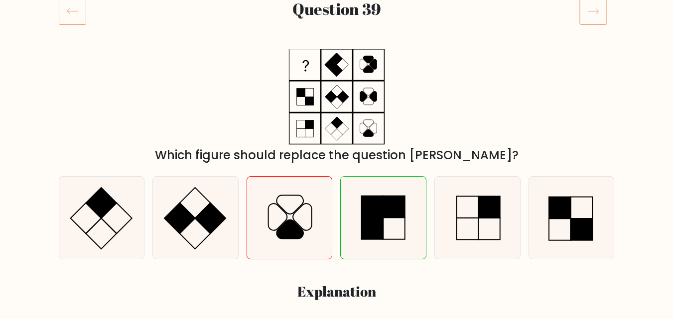
scroll to position [149, 0]
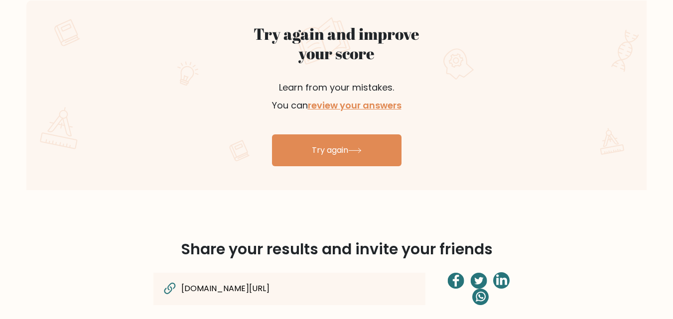
scroll to position [548, 0]
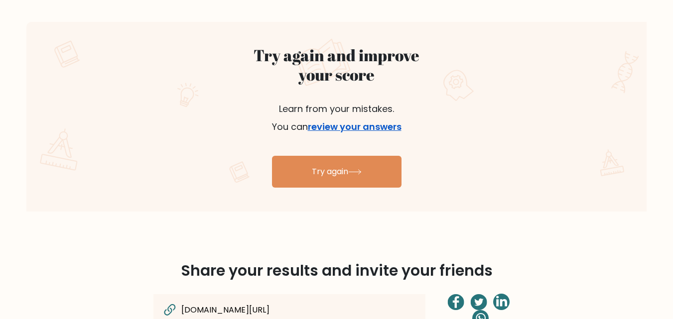
click at [337, 128] on link "review your answers" at bounding box center [355, 127] width 94 height 12
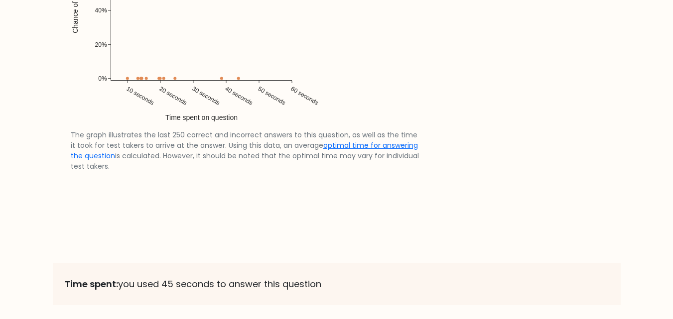
scroll to position [2110, 0]
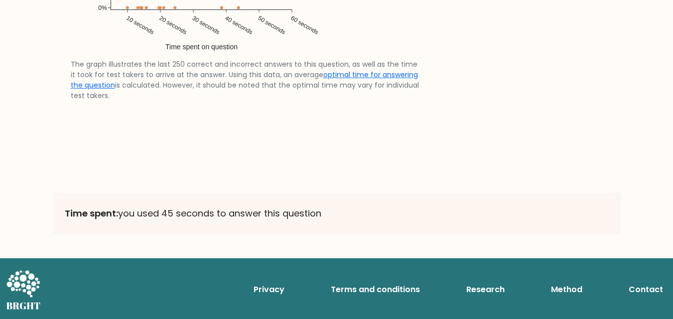
drag, startPoint x: 674, startPoint y: 278, endPoint x: 680, endPoint y: 267, distance: 13.2
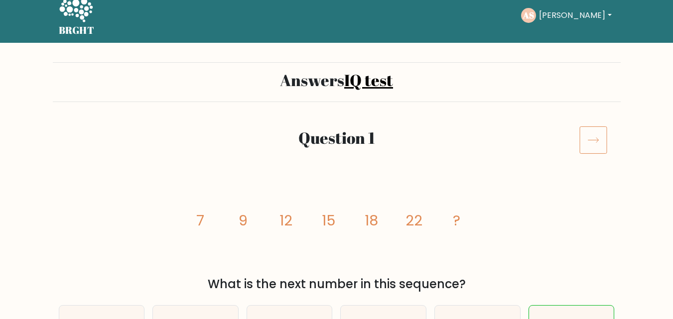
scroll to position [8, 0]
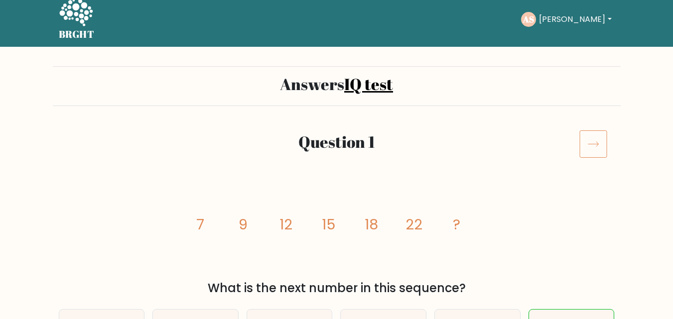
click at [590, 143] on icon at bounding box center [593, 144] width 28 height 28
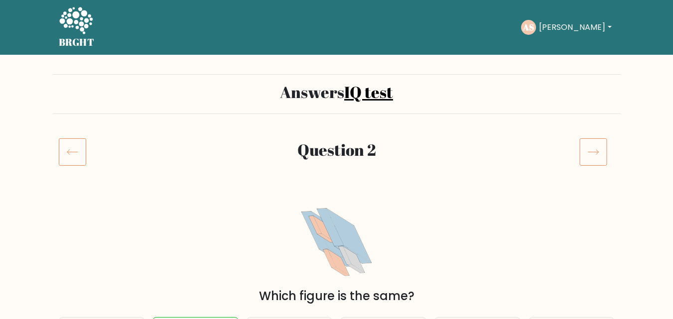
click at [597, 148] on icon at bounding box center [593, 152] width 28 height 28
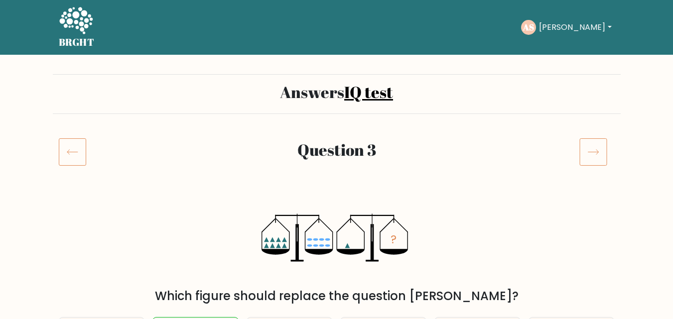
click at [561, 24] on button "[PERSON_NAME]" at bounding box center [575, 27] width 78 height 13
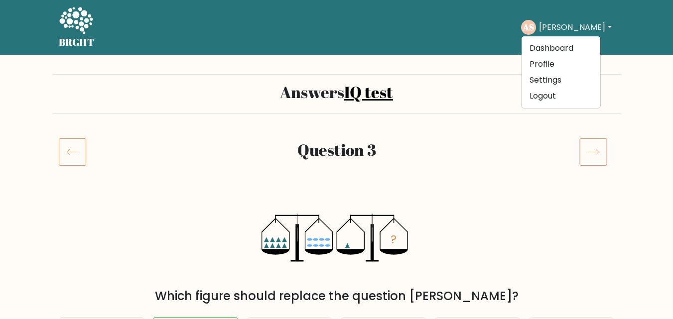
click at [562, 24] on button "[PERSON_NAME]" at bounding box center [575, 27] width 78 height 13
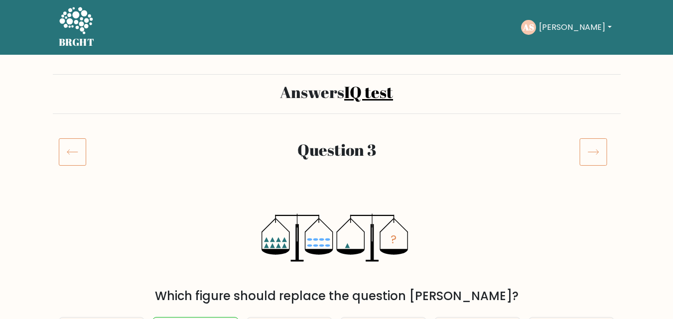
click at [591, 150] on icon at bounding box center [593, 152] width 28 height 28
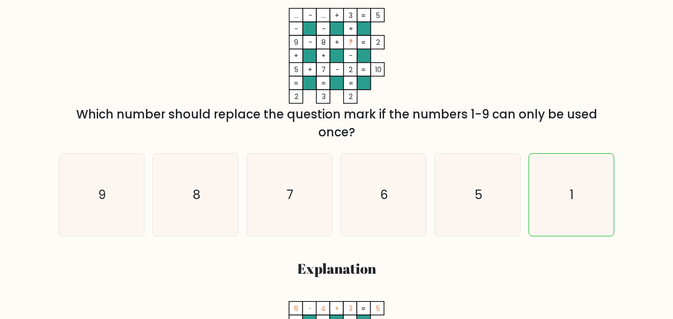
scroll to position [100, 0]
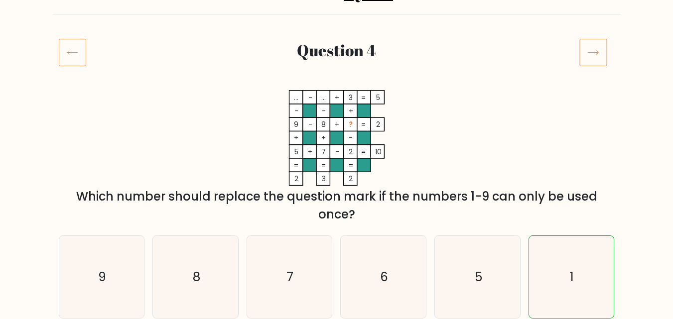
click at [583, 45] on icon at bounding box center [593, 52] width 28 height 28
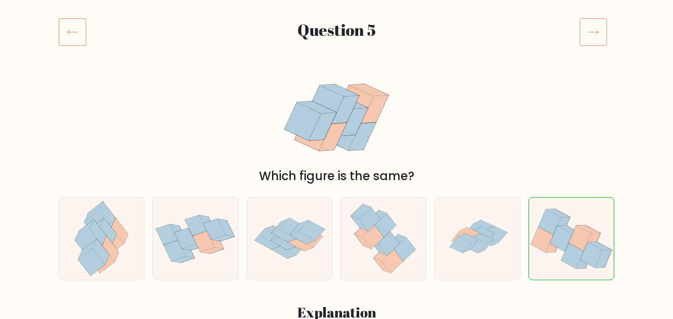
scroll to position [50, 0]
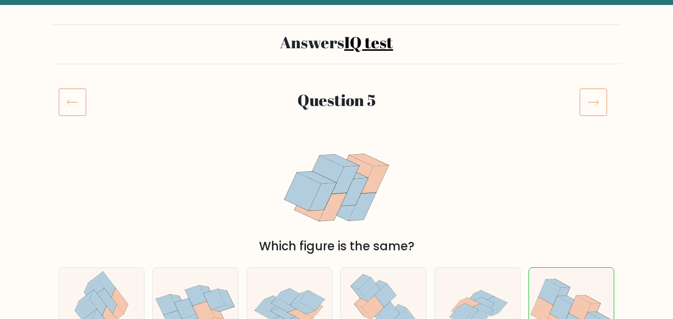
click at [593, 100] on icon at bounding box center [593, 102] width 28 height 28
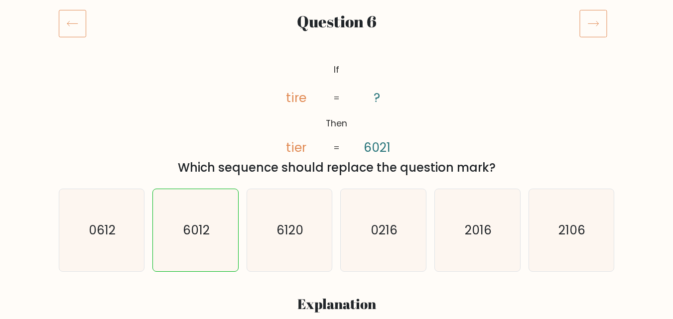
scroll to position [50, 0]
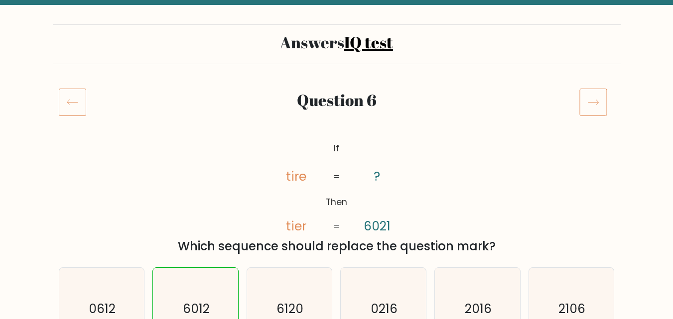
click at [592, 103] on icon at bounding box center [593, 102] width 10 height 5
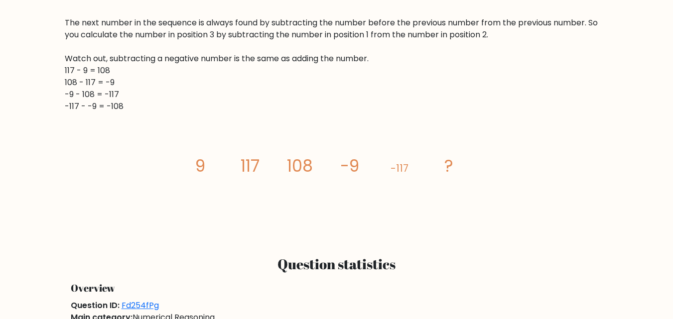
scroll to position [698, 0]
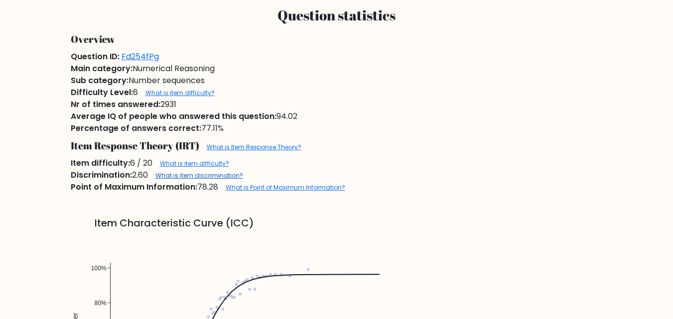
click at [190, 176] on link "What is item discrimination?" at bounding box center [199, 175] width 88 height 8
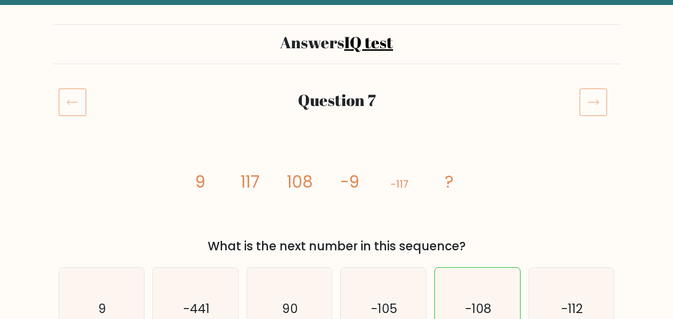
scroll to position [0, 0]
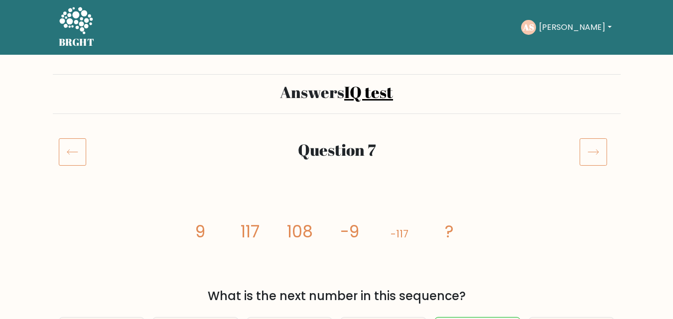
click at [594, 159] on icon at bounding box center [593, 152] width 28 height 28
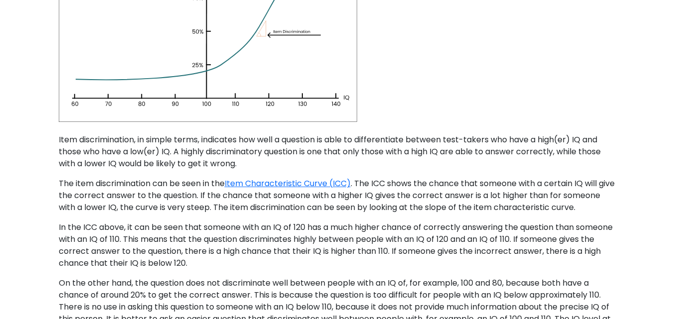
scroll to position [199, 0]
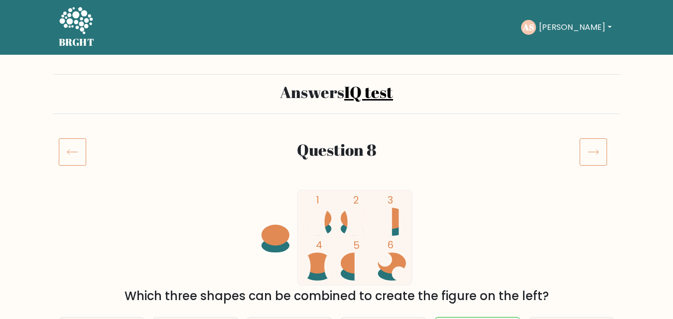
click at [588, 159] on icon at bounding box center [593, 152] width 28 height 28
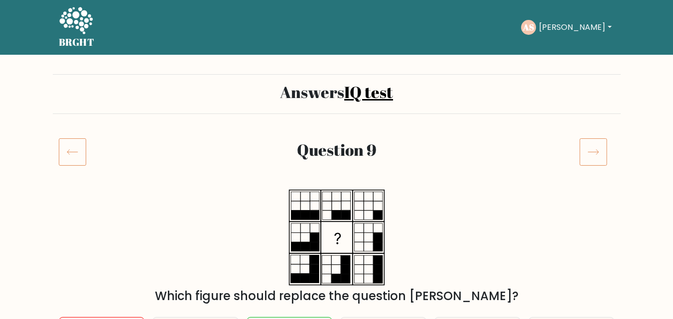
click at [591, 150] on icon at bounding box center [593, 152] width 28 height 28
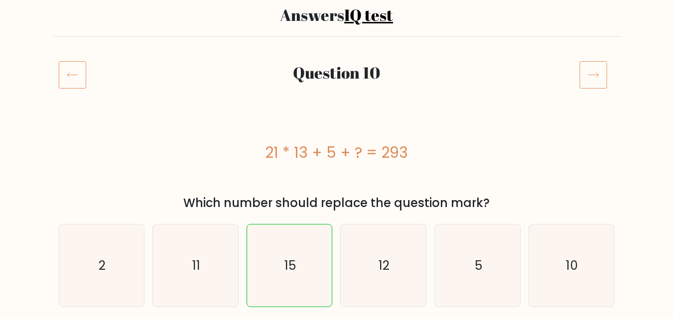
scroll to position [50, 0]
